Goal: Check status: Check status

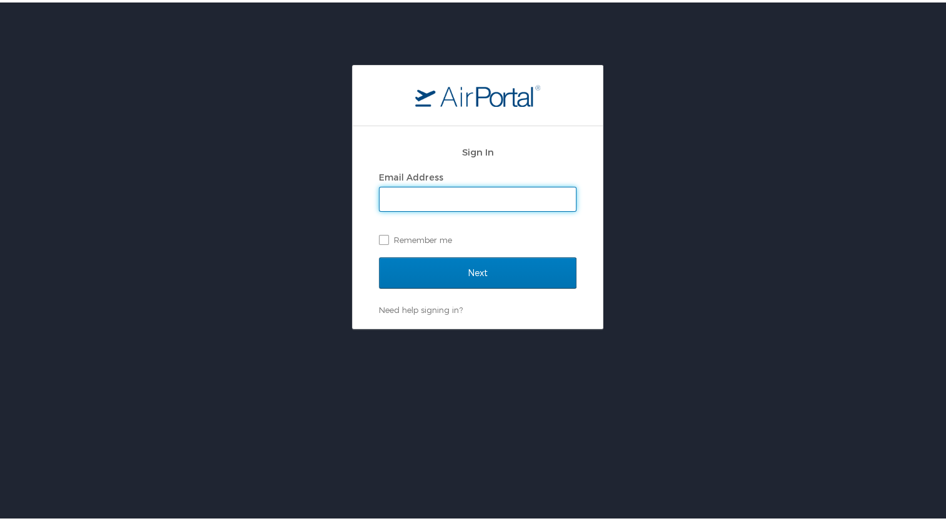
type input "jon.white@flexeserve.com"
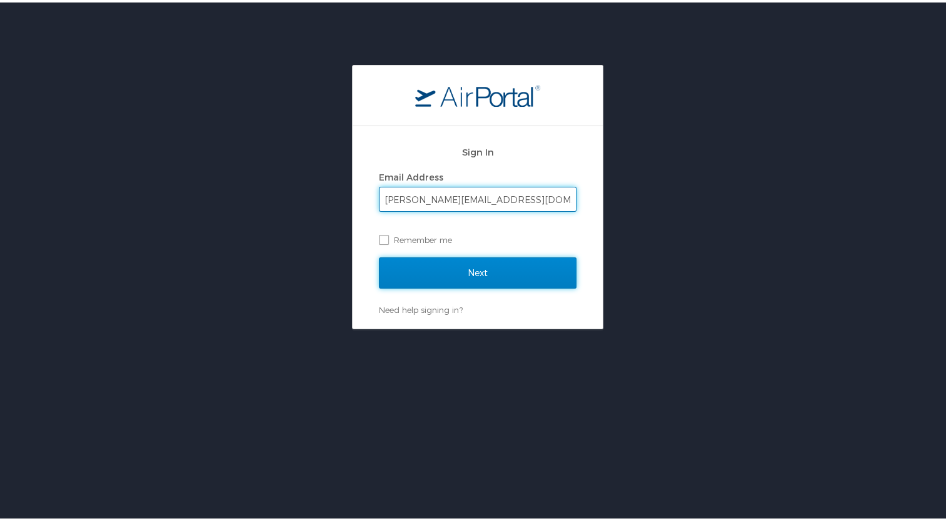
click at [451, 269] on input "Next" at bounding box center [478, 270] width 198 height 31
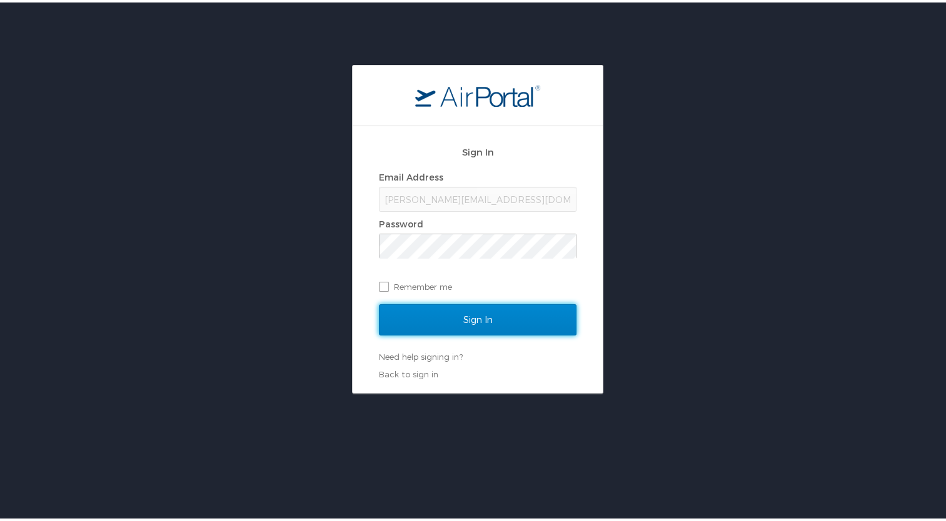
click at [483, 318] on input "Sign In" at bounding box center [478, 317] width 198 height 31
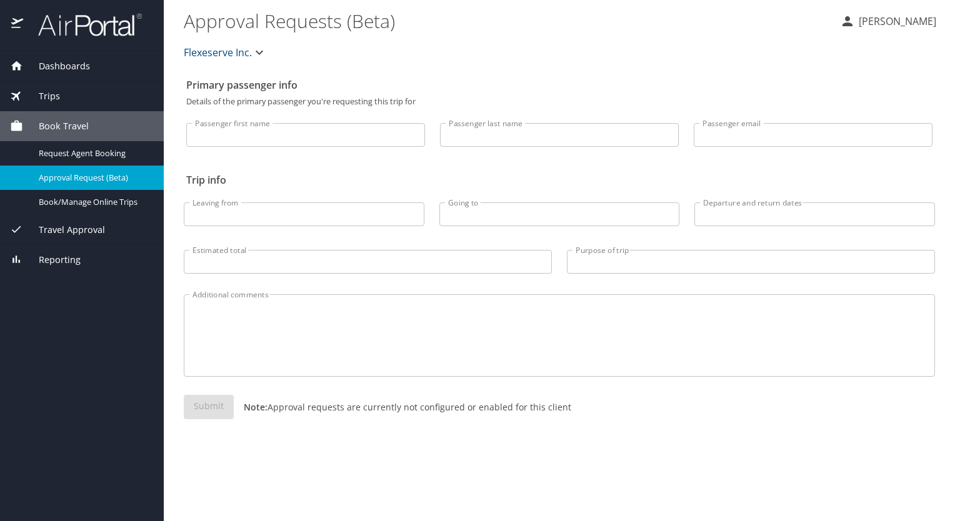
click at [75, 238] on div "Travel Approval" at bounding box center [82, 229] width 164 height 30
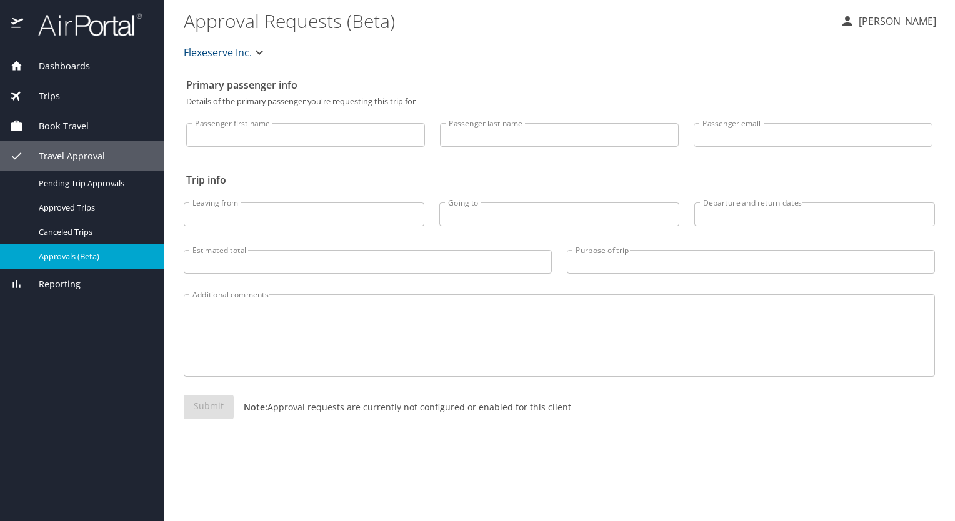
click at [76, 259] on span "Approvals (Beta)" at bounding box center [94, 257] width 110 height 12
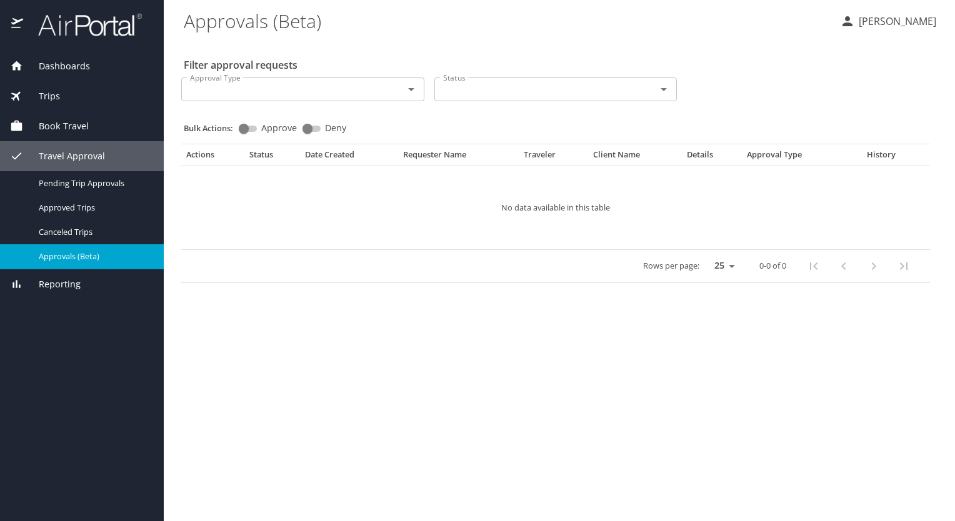
click at [68, 287] on span "Reporting" at bounding box center [52, 285] width 58 height 14
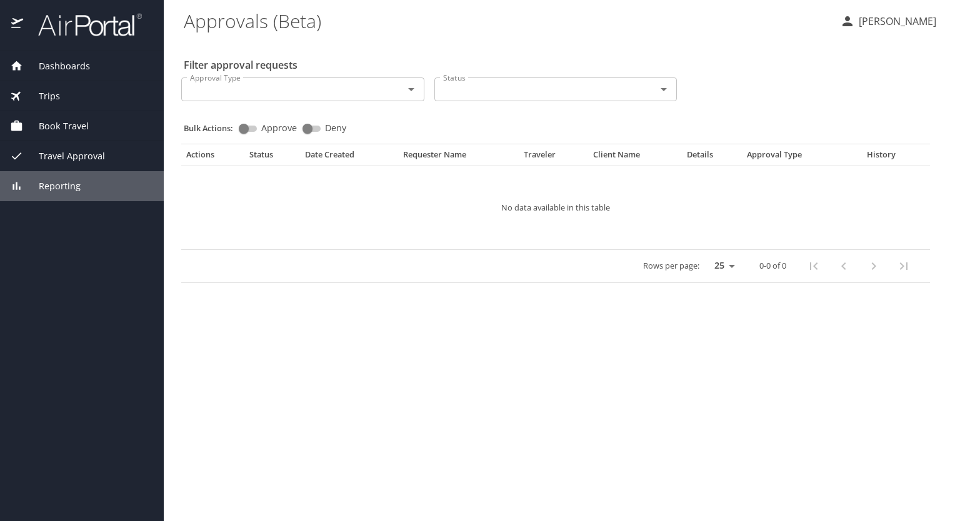
click at [70, 59] on span "Dashboards" at bounding box center [56, 66] width 67 height 14
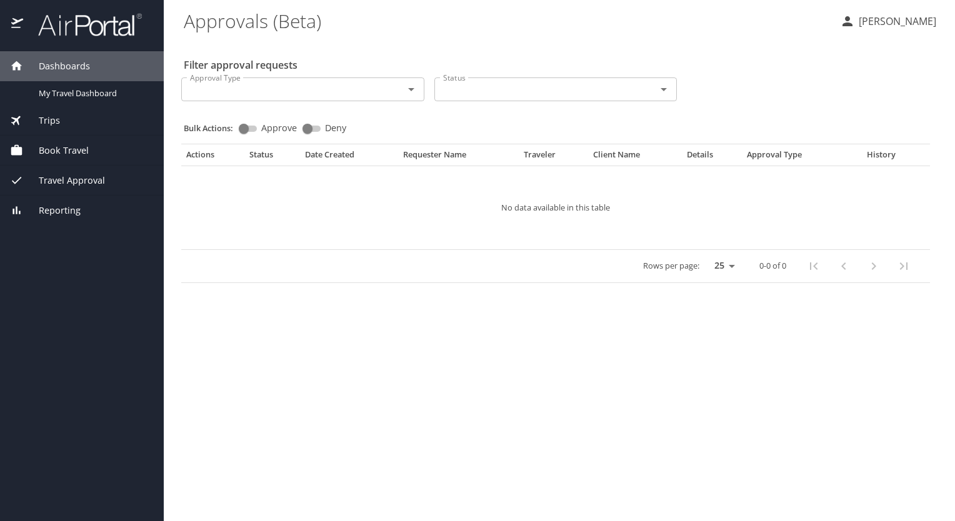
click at [54, 122] on span "Trips" at bounding box center [41, 121] width 37 height 14
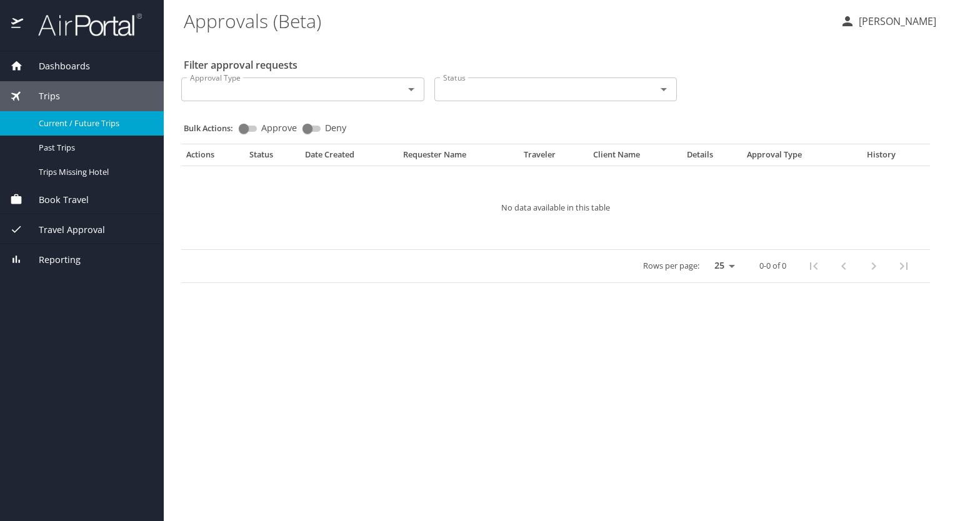
click at [61, 122] on span "Current / Future Trips" at bounding box center [94, 124] width 110 height 12
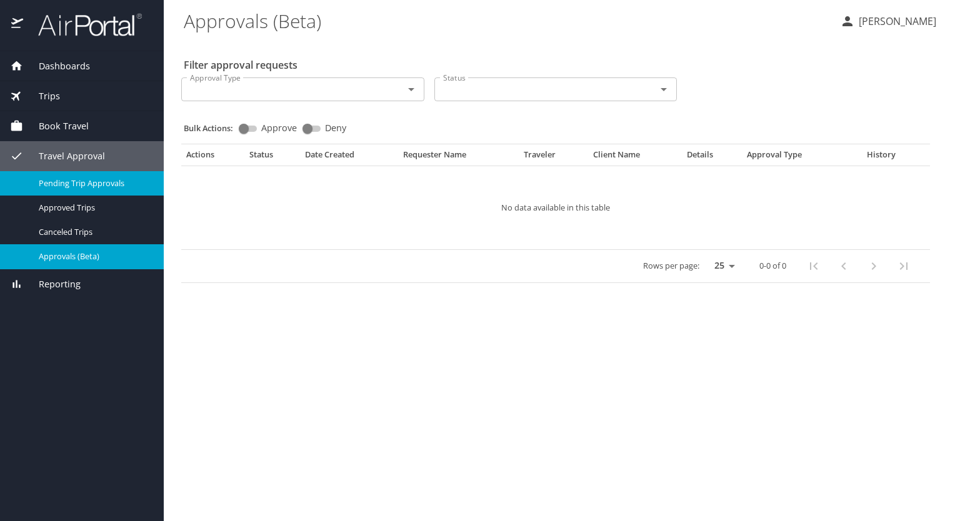
click at [91, 186] on span "Pending Trip Approvals" at bounding box center [94, 184] width 110 height 12
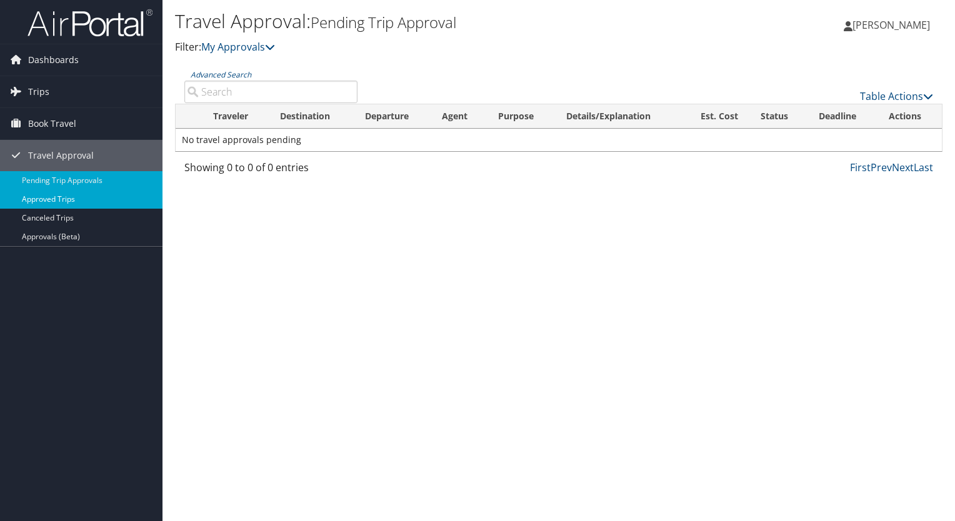
click at [48, 201] on link "Approved Trips" at bounding box center [81, 199] width 163 height 19
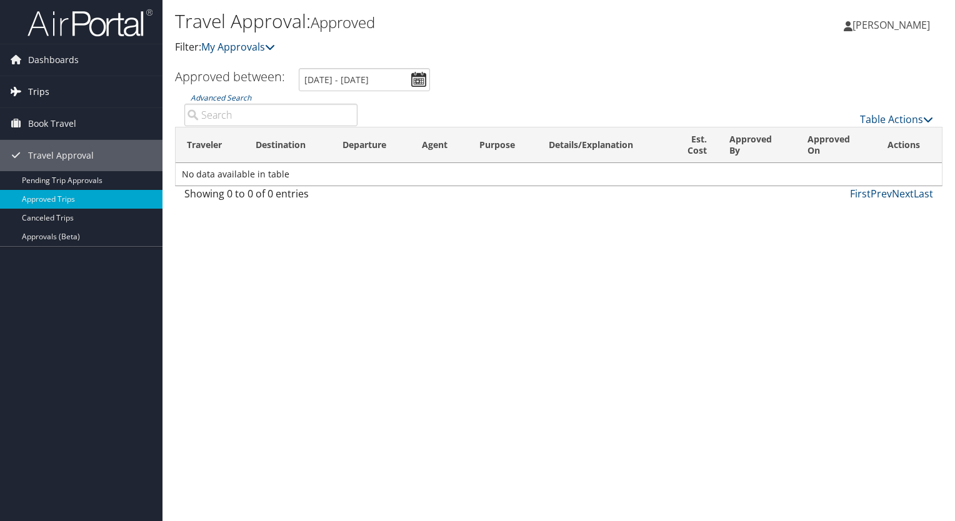
click at [56, 92] on link "Trips" at bounding box center [81, 91] width 163 height 31
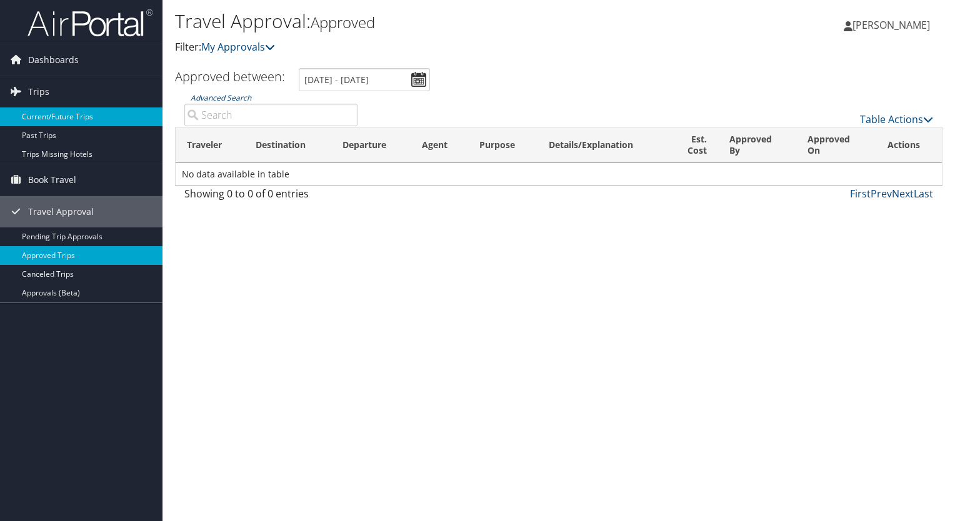
click at [55, 116] on link "Current/Future Trips" at bounding box center [81, 117] width 163 height 19
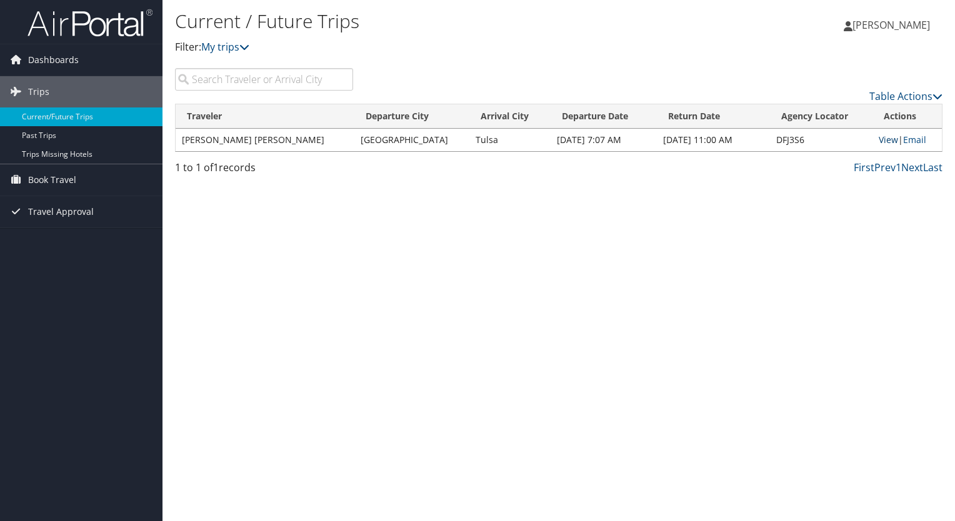
click at [879, 137] on link "View" at bounding box center [888, 140] width 19 height 12
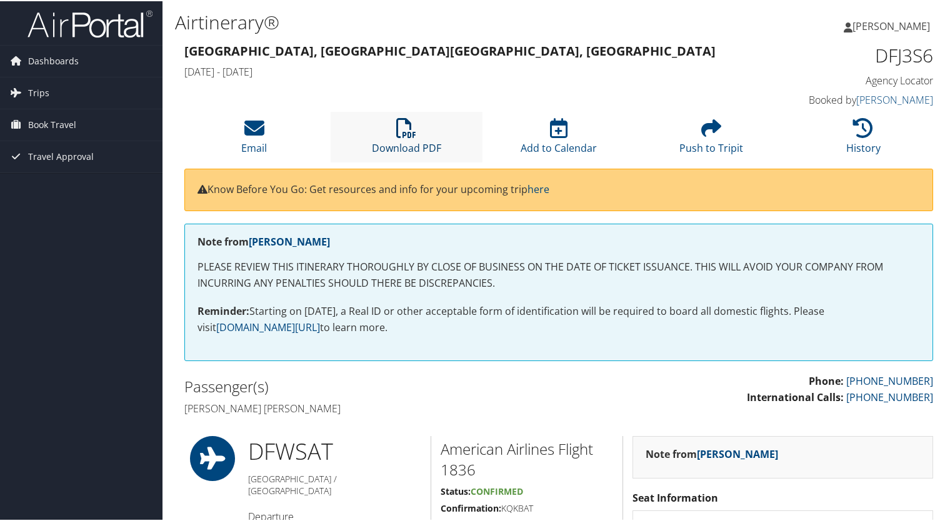
click at [399, 131] on icon at bounding box center [406, 127] width 20 height 20
